Goal: Transaction & Acquisition: Purchase product/service

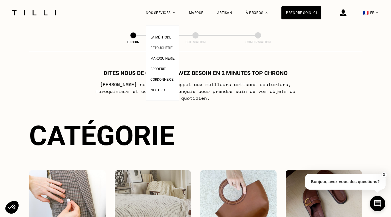
click at [159, 49] on span "Retoucherie" at bounding box center [161, 48] width 22 height 4
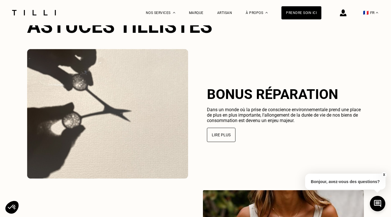
scroll to position [1315, 0]
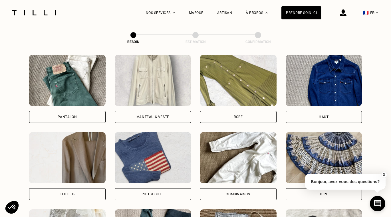
scroll to position [291, 0]
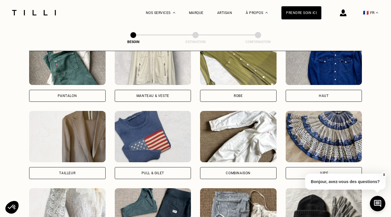
click at [63, 94] on div "Pantalon" at bounding box center [67, 95] width 19 height 3
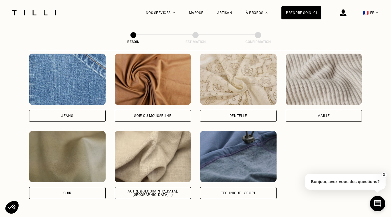
scroll to position [617, 0]
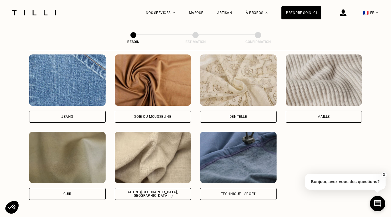
click at [160, 191] on div "Autre ([GEOGRAPHIC_DATA], [GEOGRAPHIC_DATA]...)" at bounding box center [152, 194] width 67 height 7
select select "FR"
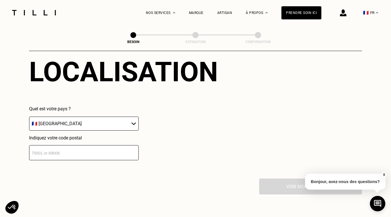
scroll to position [798, 0]
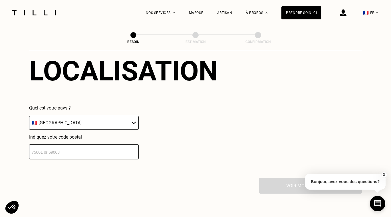
click at [78, 147] on input "number" at bounding box center [84, 151] width 110 height 15
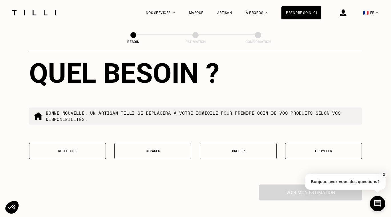
scroll to position [954, 0]
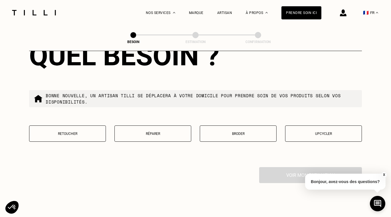
type input "31000"
click at [130, 132] on p "Réparer" at bounding box center [152, 134] width 70 height 4
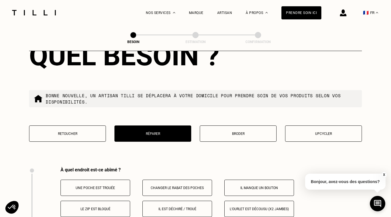
scroll to position [1053, 0]
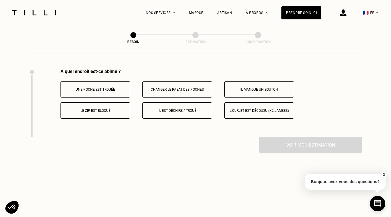
click at [246, 110] on button "L‘ourlet est décousu (x2 jambes)" at bounding box center [259, 110] width 70 height 16
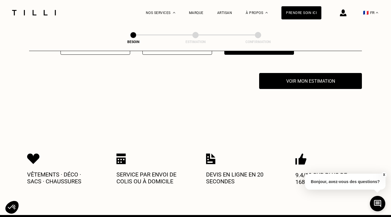
scroll to position [1115, 0]
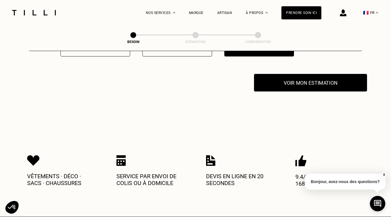
click at [273, 83] on button "Voir mon estimation" at bounding box center [310, 83] width 113 height 18
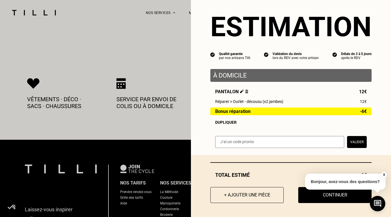
scroll to position [1194, 0]
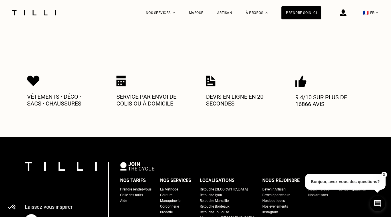
click at [382, 173] on button "X" at bounding box center [384, 175] width 6 height 6
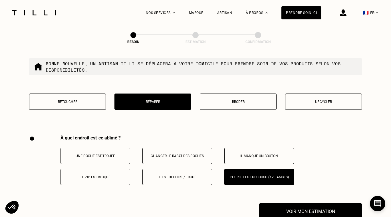
scroll to position [986, 0]
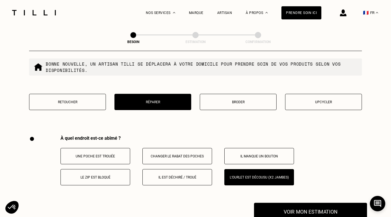
click at [314, 208] on button "Voir mon estimation" at bounding box center [310, 212] width 113 height 18
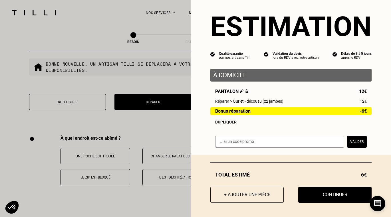
scroll to position [7, 0]
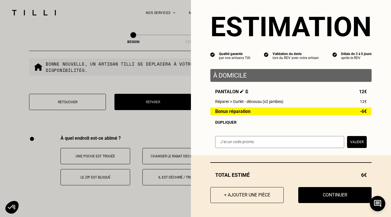
scroll to position [1, 0]
